Goal: Transaction & Acquisition: Purchase product/service

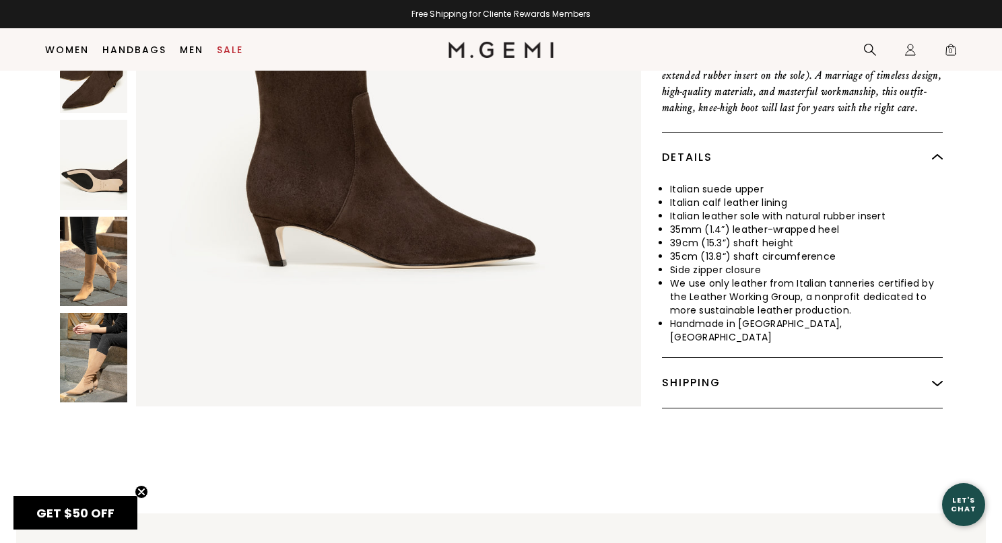
scroll to position [551, 0]
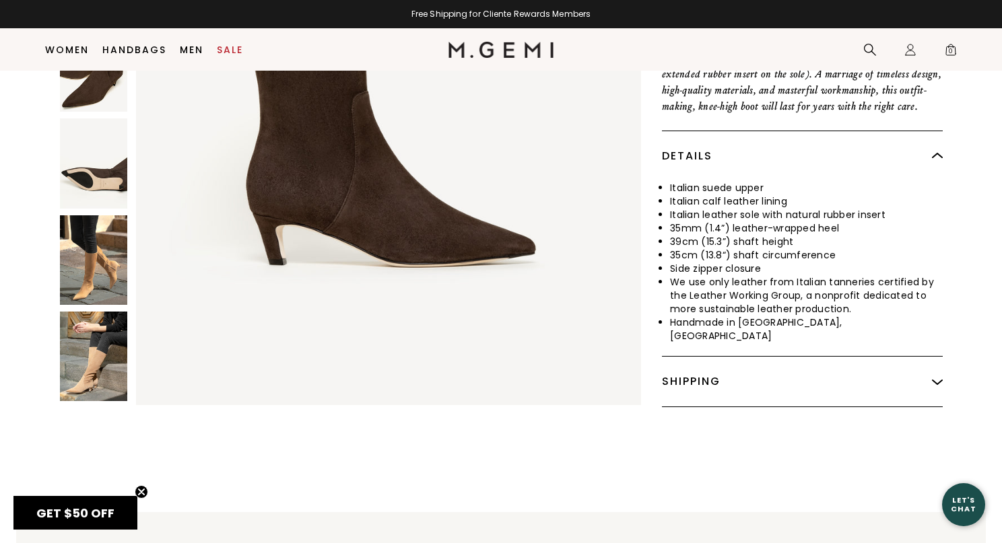
click at [98, 215] on img at bounding box center [93, 260] width 67 height 90
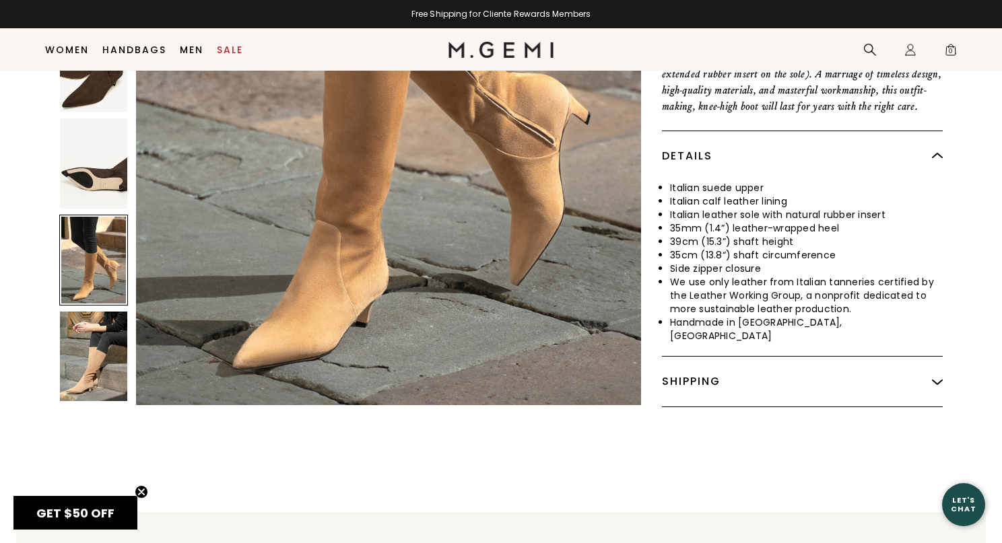
click at [94, 323] on img at bounding box center [93, 357] width 67 height 90
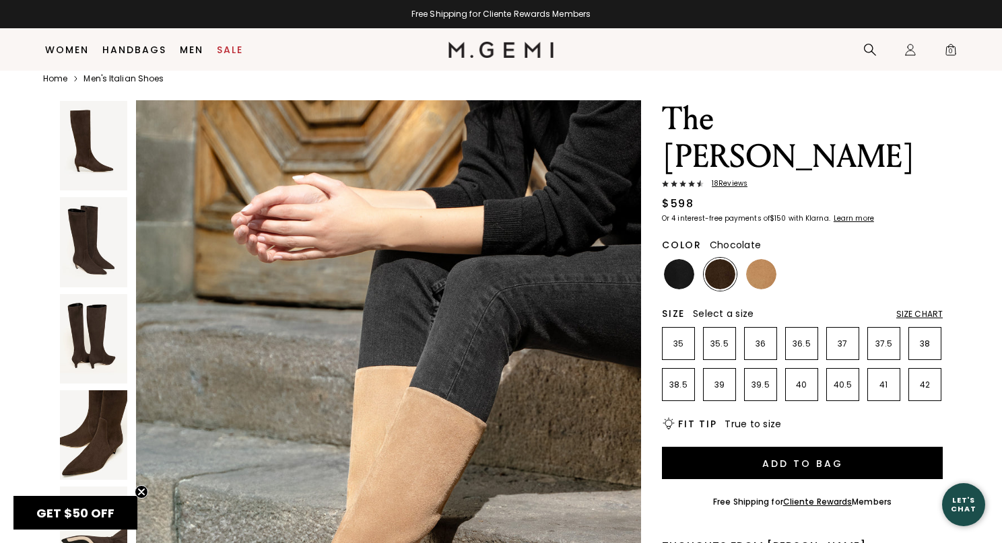
scroll to position [0, 0]
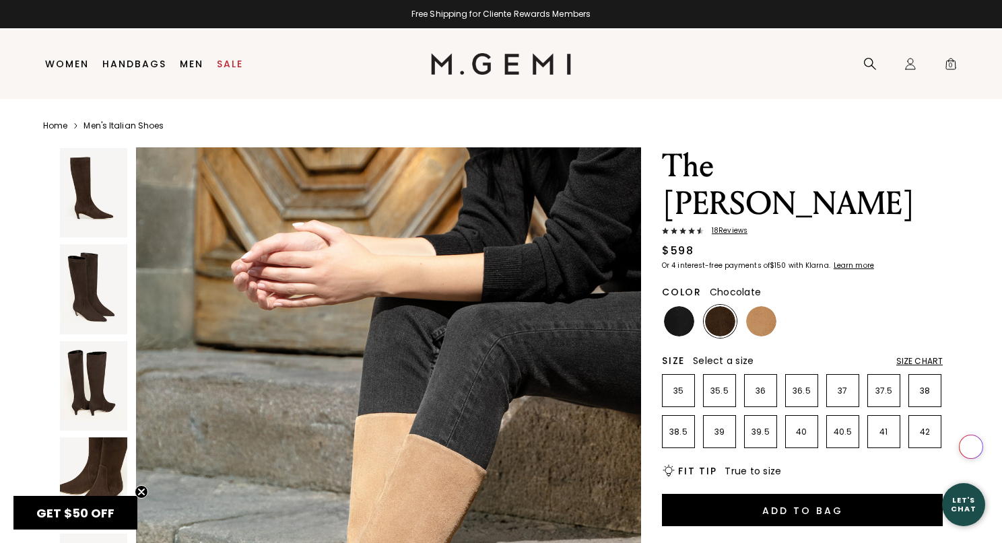
click at [91, 392] on img at bounding box center [93, 386] width 67 height 90
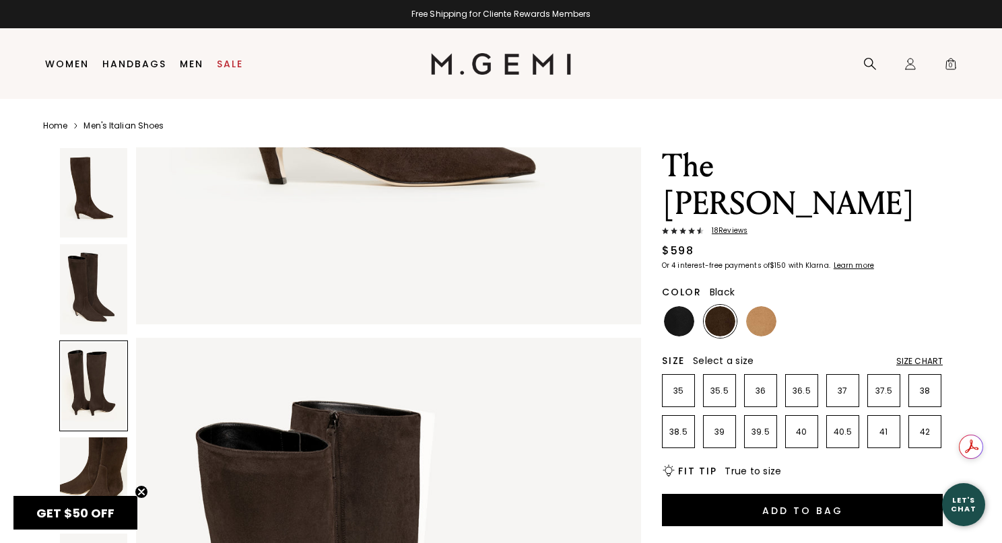
click at [674, 306] on img at bounding box center [679, 321] width 30 height 30
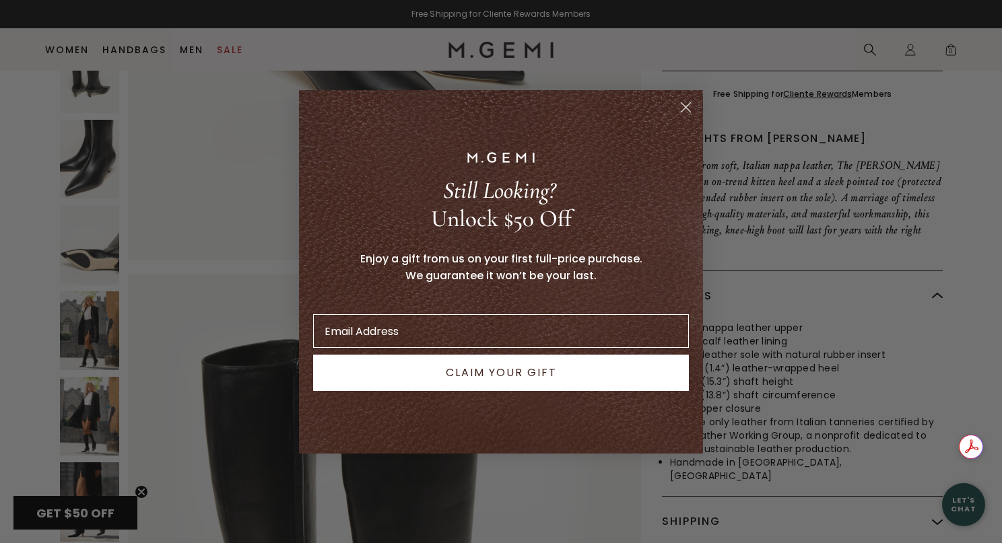
click at [684, 105] on icon "Close dialog" at bounding box center [685, 106] width 9 height 9
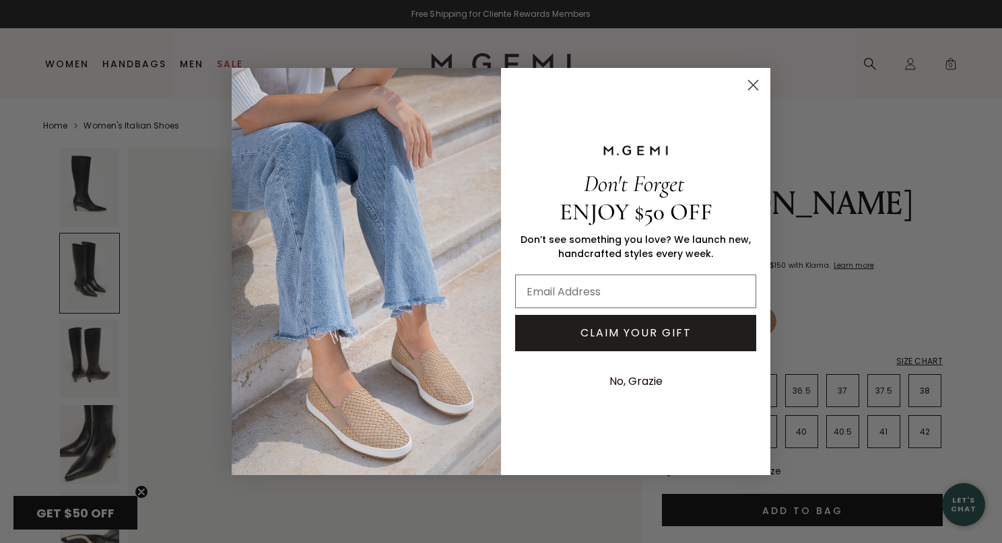
click at [755, 86] on circle "Close dialog" at bounding box center [753, 85] width 22 height 22
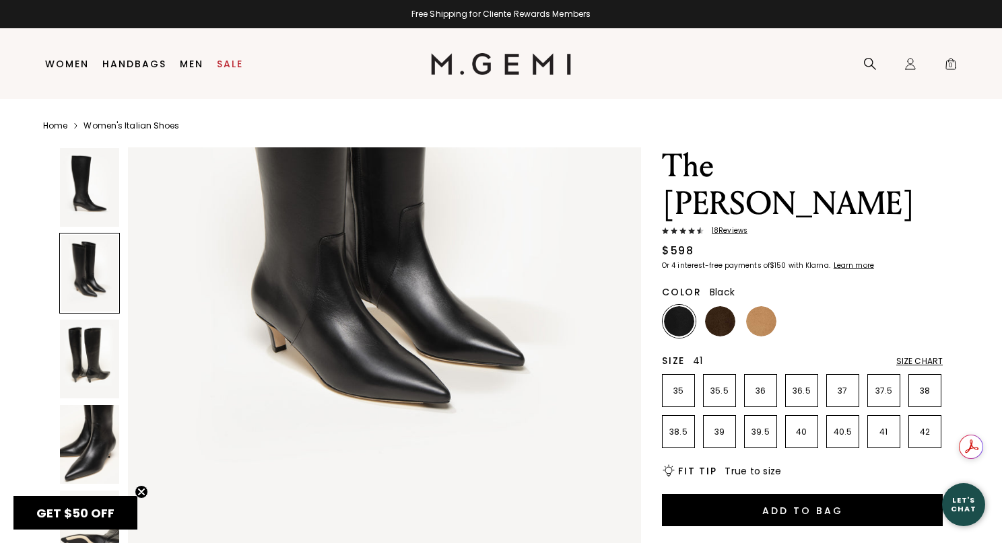
click at [887, 427] on p "41" at bounding box center [884, 432] width 32 height 11
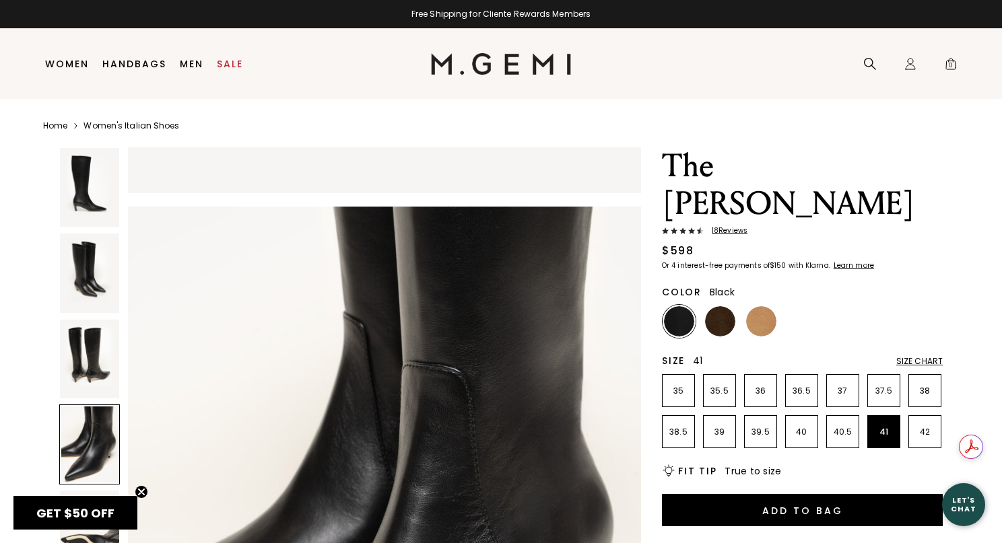
scroll to position [2072, 0]
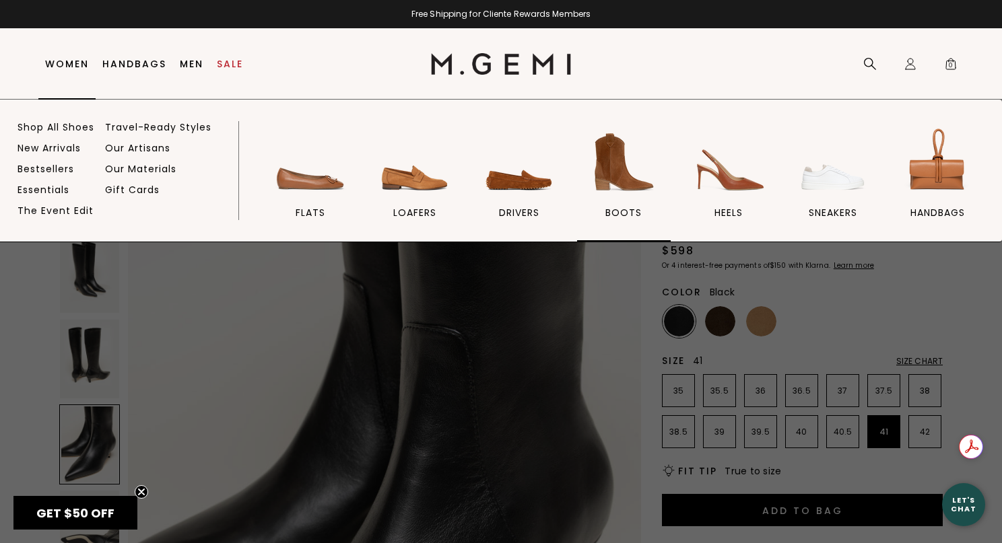
click at [602, 193] on img at bounding box center [623, 162] width 75 height 75
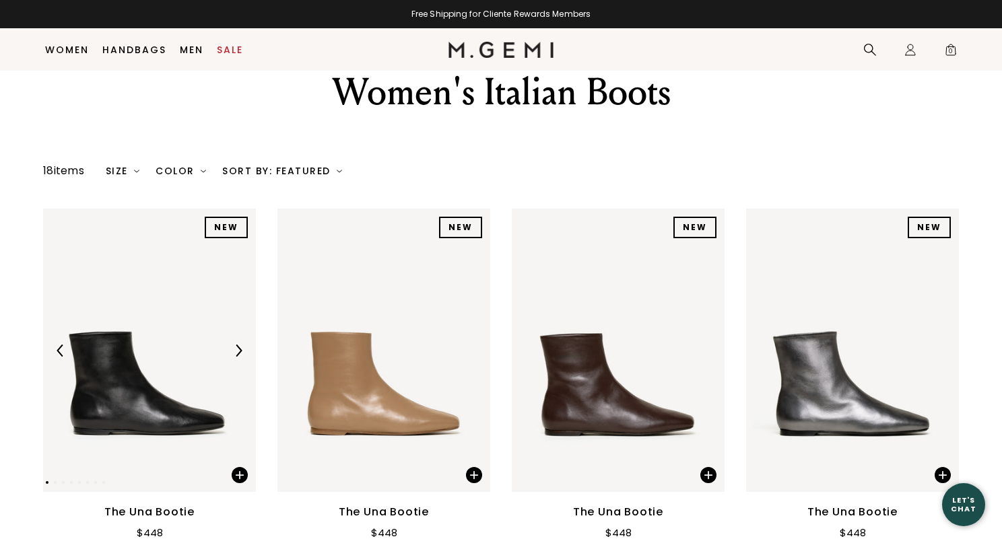
scroll to position [230, 0]
